Goal: Check status: Check status

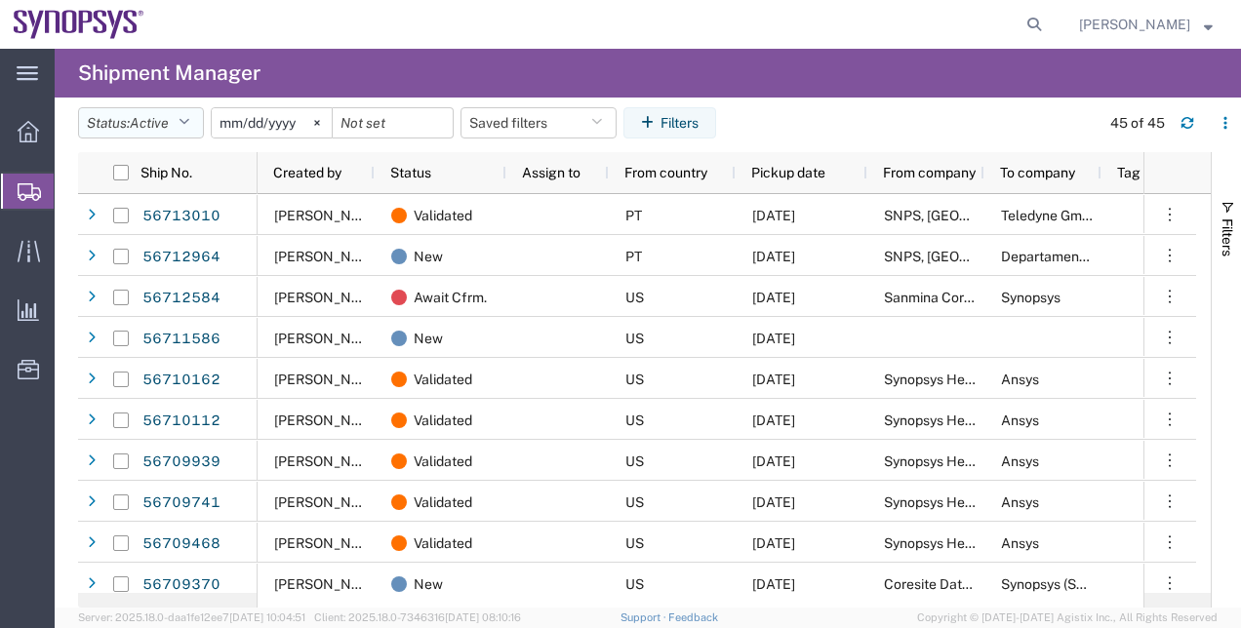
click at [140, 123] on span "Active" at bounding box center [149, 123] width 39 height 16
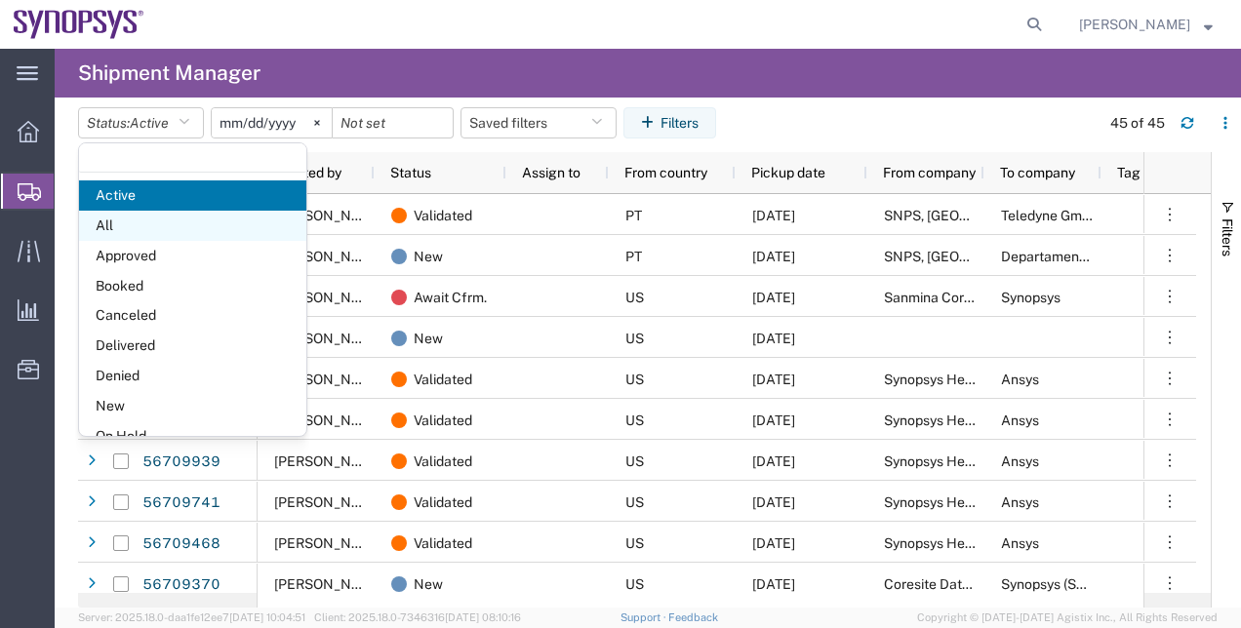
click at [179, 228] on span "All" at bounding box center [192, 226] width 227 height 30
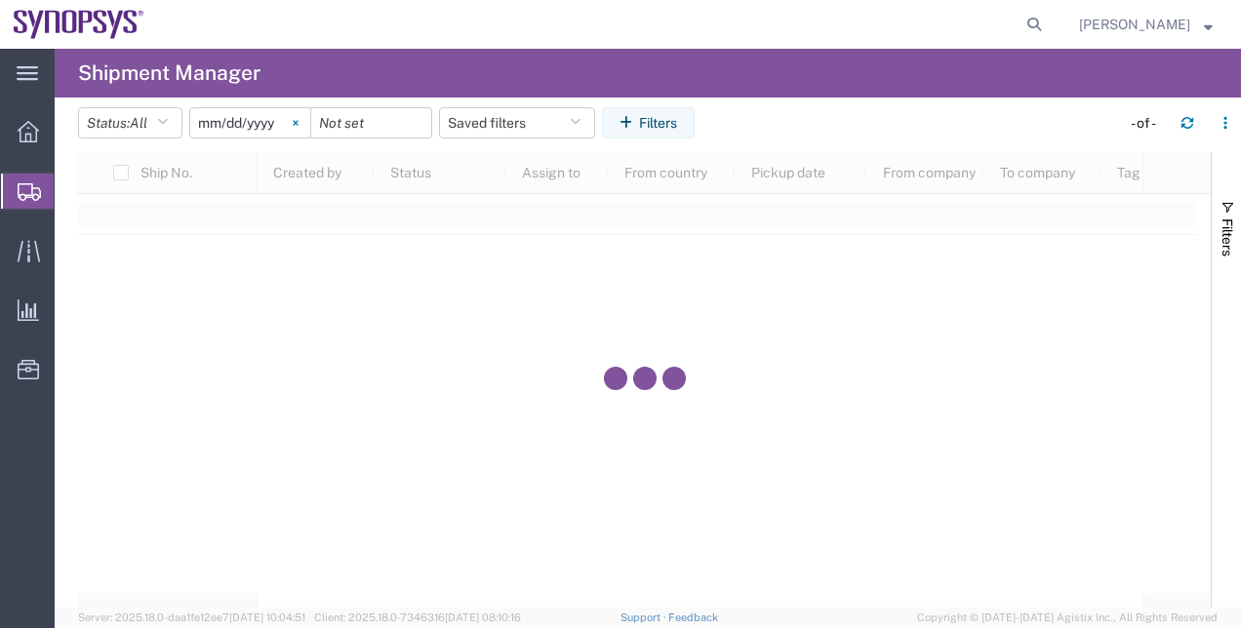
click at [309, 127] on svg-icon at bounding box center [295, 122] width 29 height 29
click at [664, 137] on button "Filters" at bounding box center [648, 122] width 93 height 31
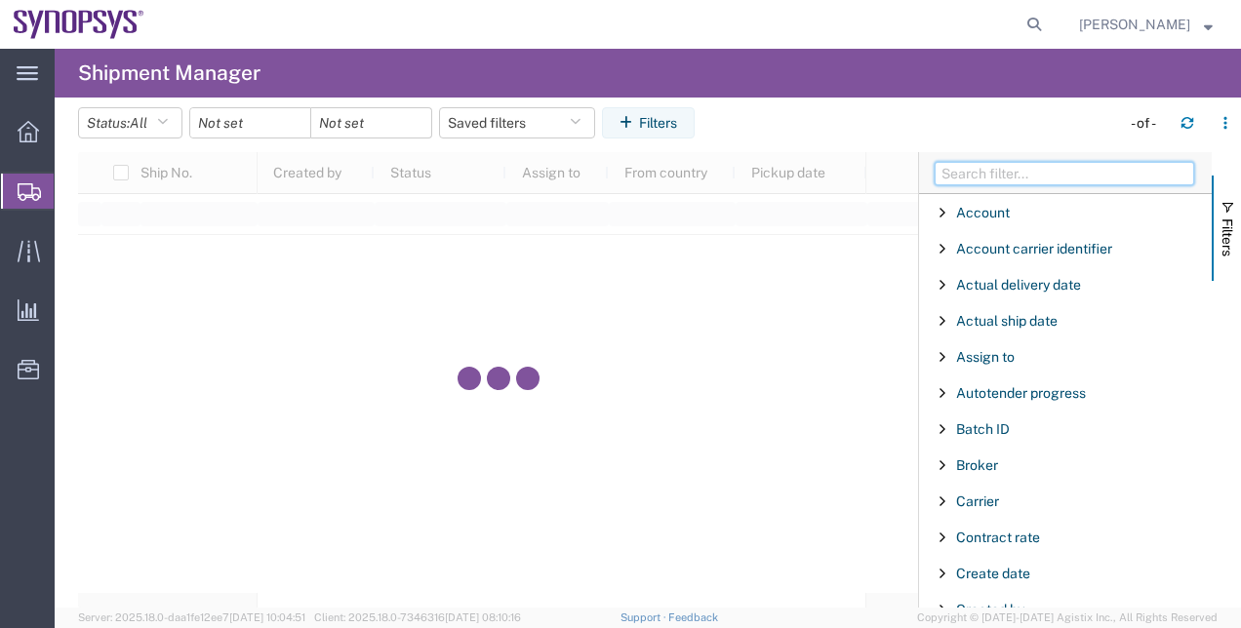
click at [1001, 182] on input "Filter Columns Input" at bounding box center [1063, 173] width 259 height 23
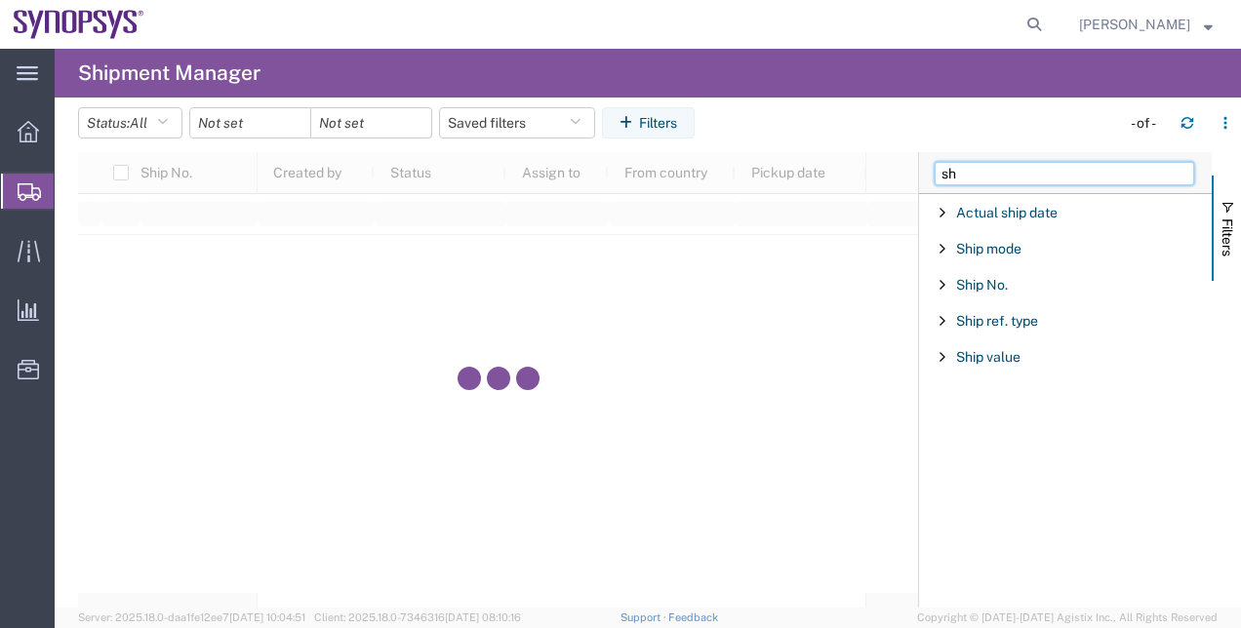
type input "sh"
click at [989, 273] on div "Ship No." at bounding box center [1065, 284] width 293 height 35
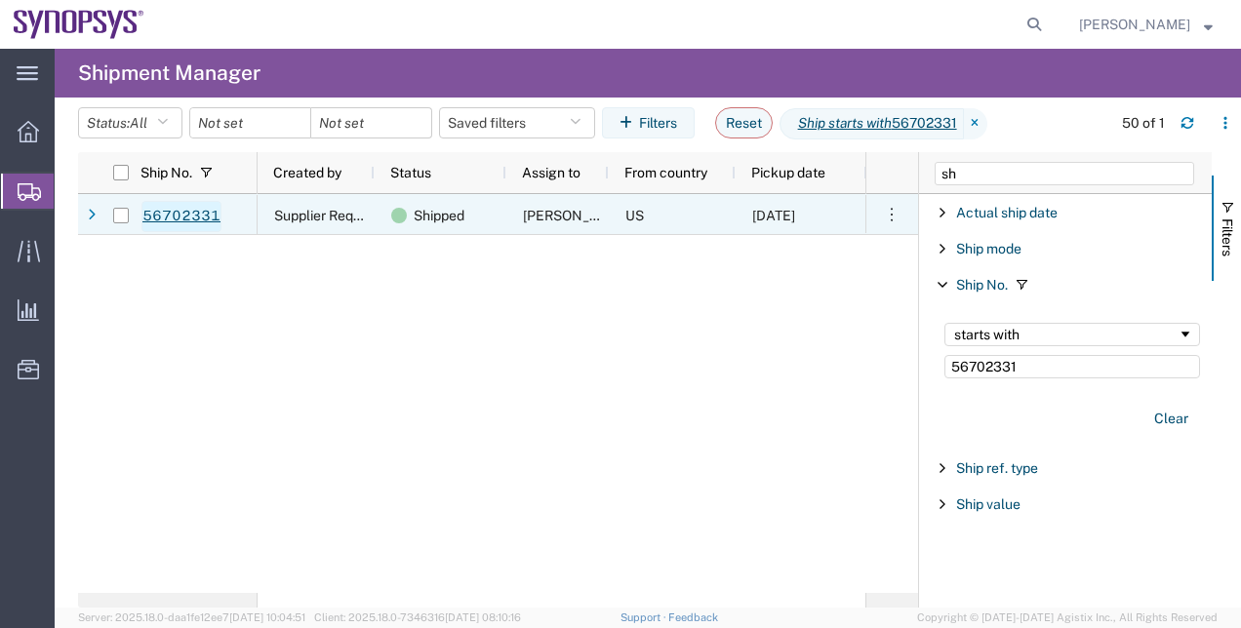
type input "56702331"
click at [193, 219] on link "56702331" at bounding box center [181, 216] width 80 height 31
